Goal: Task Accomplishment & Management: Manage account settings

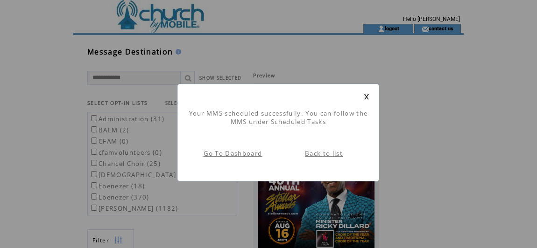
scroll to position [0, 0]
click at [235, 153] on link "Go To Dashboard" at bounding box center [233, 153] width 59 height 8
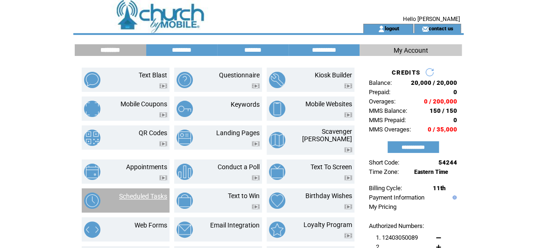
click at [152, 193] on link "Scheduled Tasks" at bounding box center [143, 196] width 48 height 7
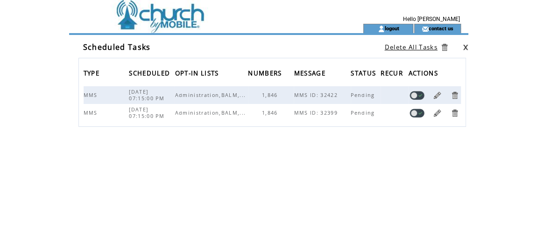
click at [436, 113] on link at bounding box center [437, 113] width 9 height 9
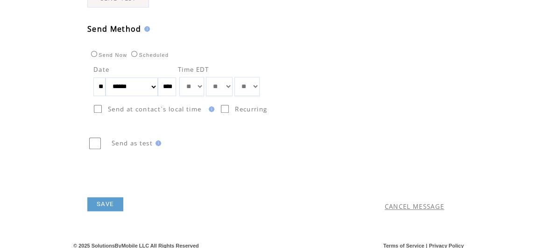
scroll to position [322, 0]
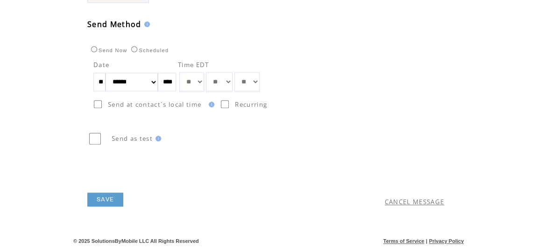
click at [107, 197] on link "SAVE" at bounding box center [105, 200] width 36 height 14
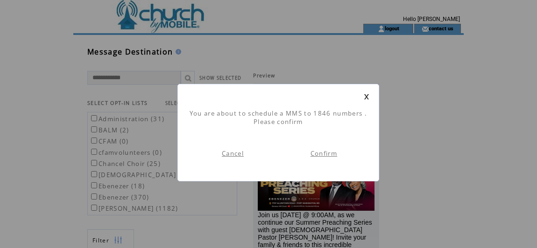
scroll to position [0, 0]
click at [326, 155] on link "Confirm" at bounding box center [323, 153] width 27 height 8
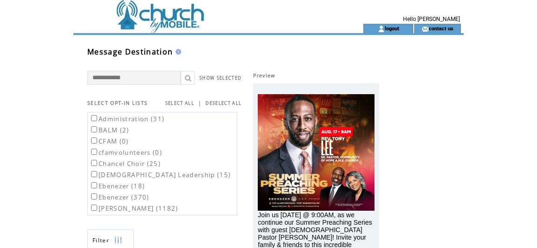
scroll to position [0, 0]
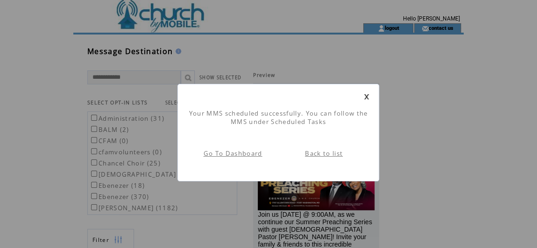
drag, startPoint x: 231, startPoint y: 153, endPoint x: 323, endPoint y: 146, distance: 92.7
click at [231, 153] on link "Go To Dashboard" at bounding box center [233, 153] width 59 height 8
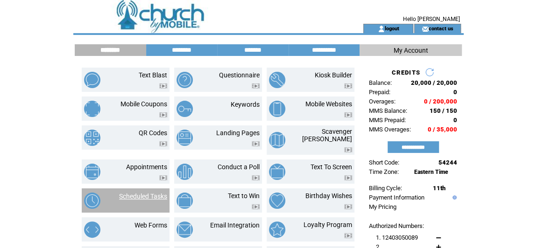
click at [132, 193] on link "Scheduled Tasks" at bounding box center [143, 196] width 48 height 7
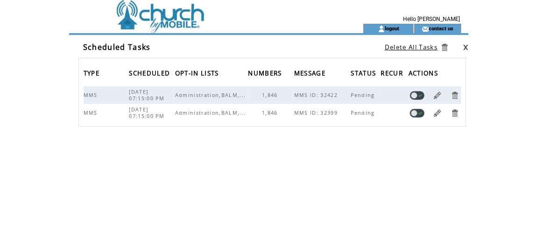
click at [466, 45] on link at bounding box center [466, 47] width 6 height 6
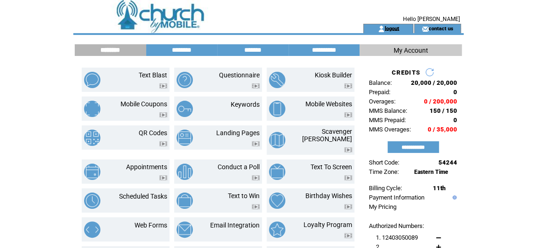
click at [390, 27] on link "logout" at bounding box center [392, 28] width 14 height 6
